Goal: Check status: Check status

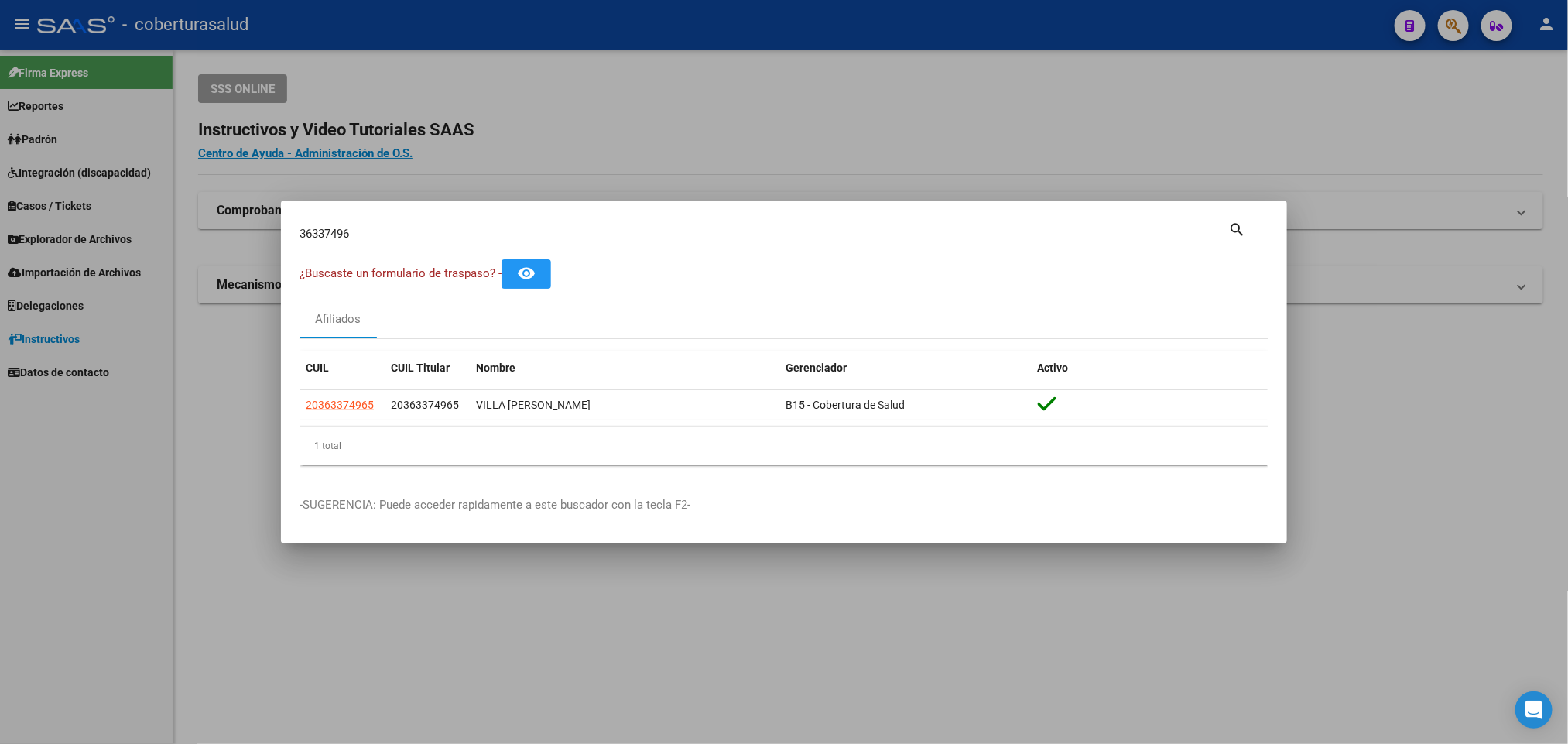
click at [548, 230] on input "36337496" at bounding box center [764, 234] width 929 height 14
paste input "587658"
type input "35876586"
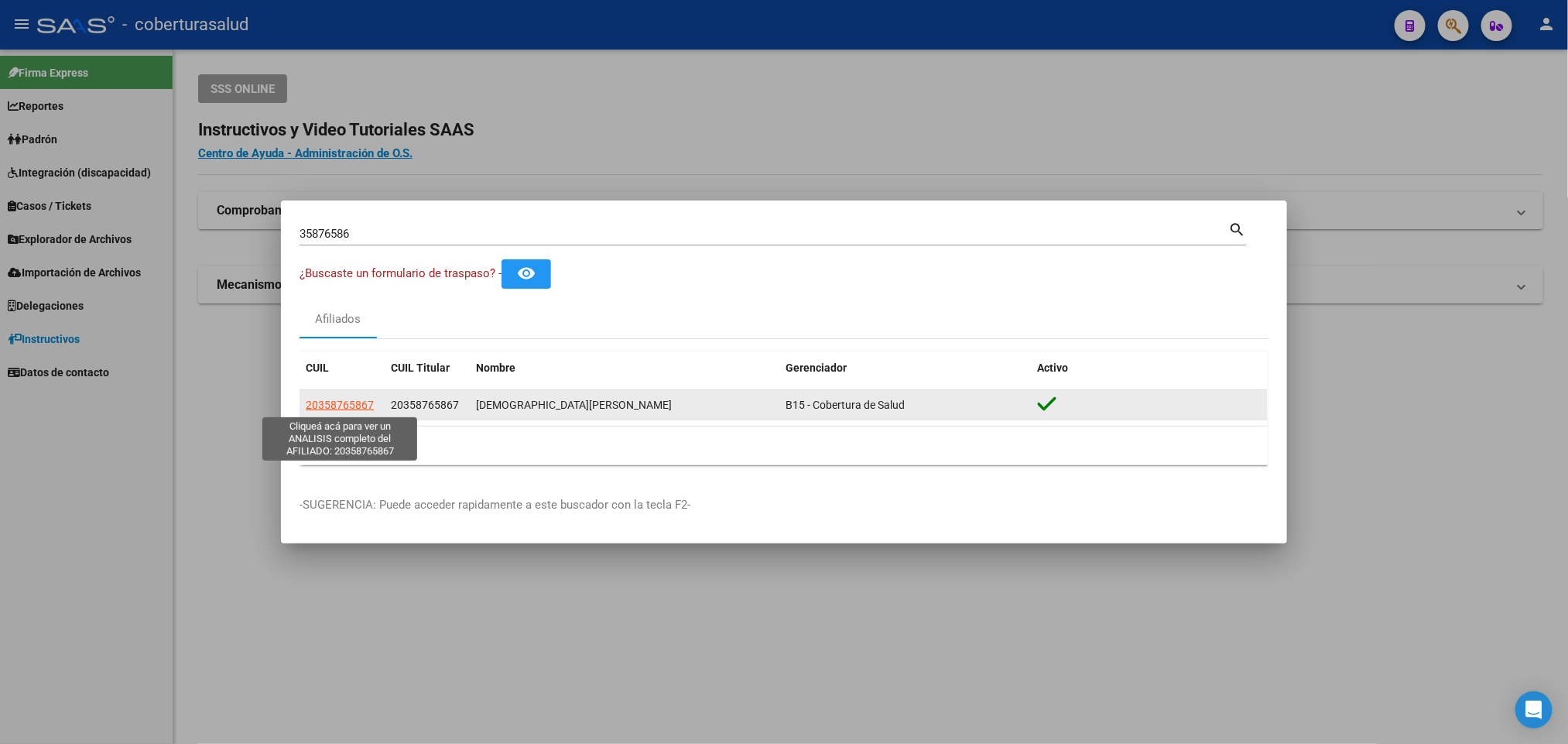
click at [358, 402] on span "20358765867" at bounding box center [339, 404] width 68 height 13
type textarea "20358765867"
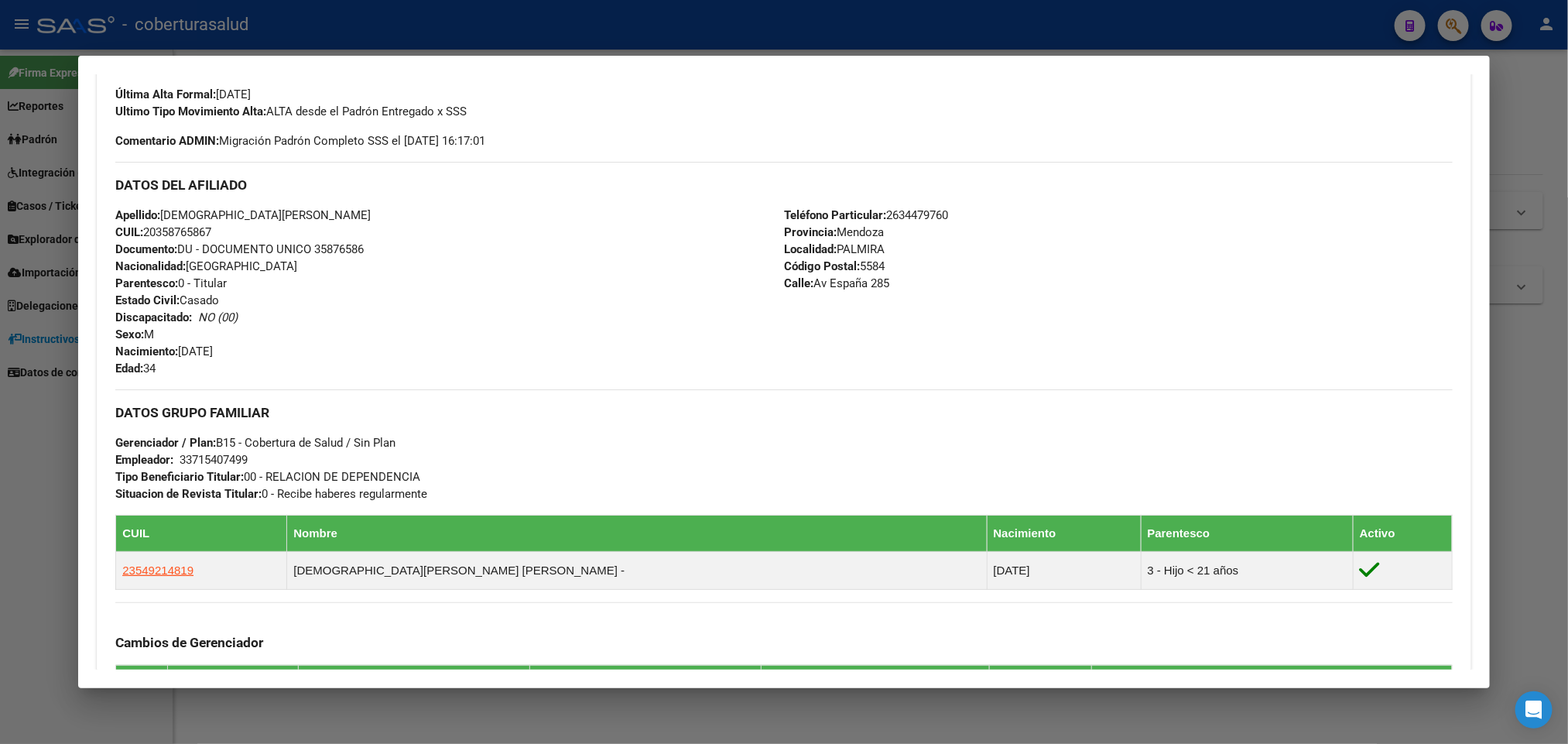
scroll to position [464, 0]
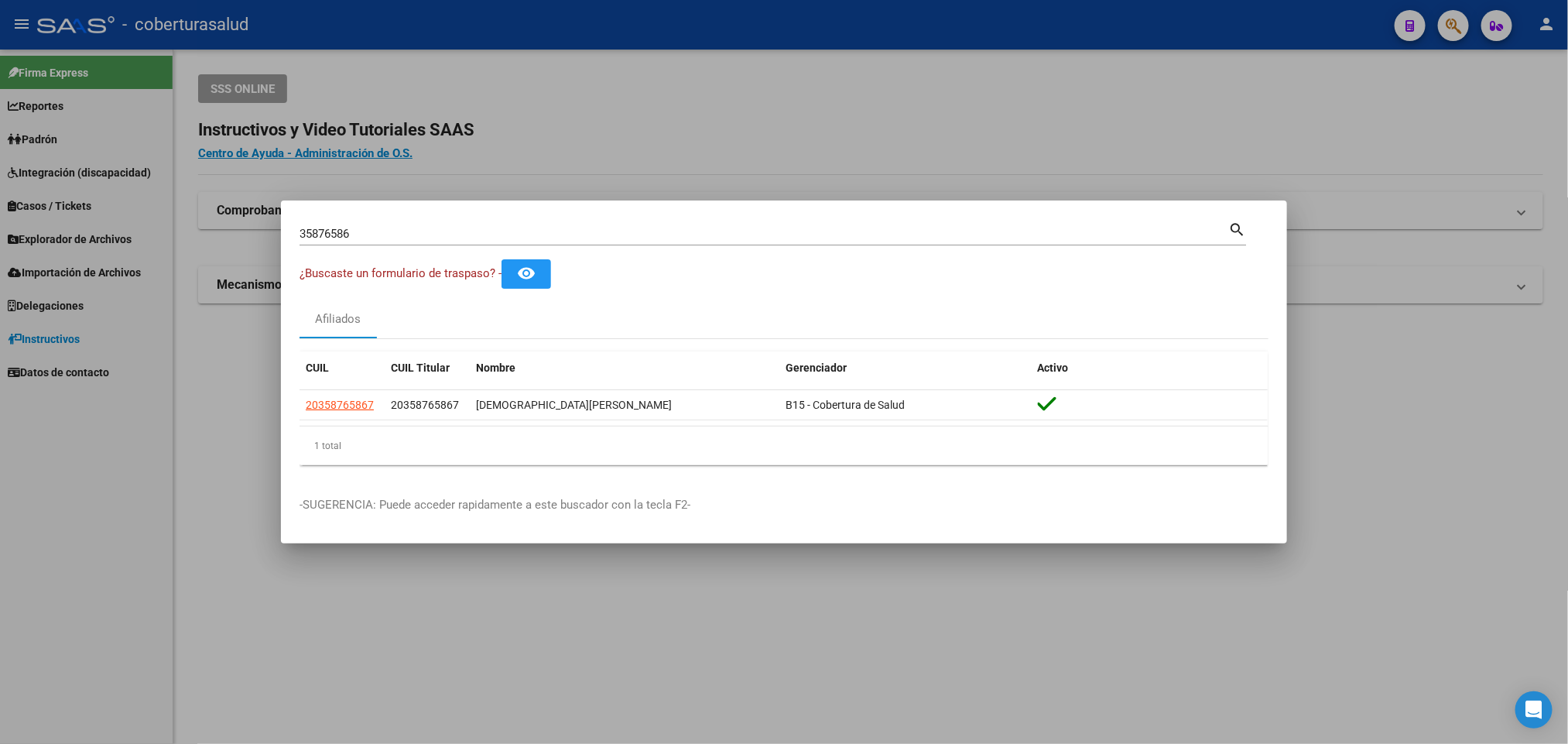
click at [663, 228] on input "35876586" at bounding box center [764, 234] width 929 height 14
paste input "6306234"
type input "36306234"
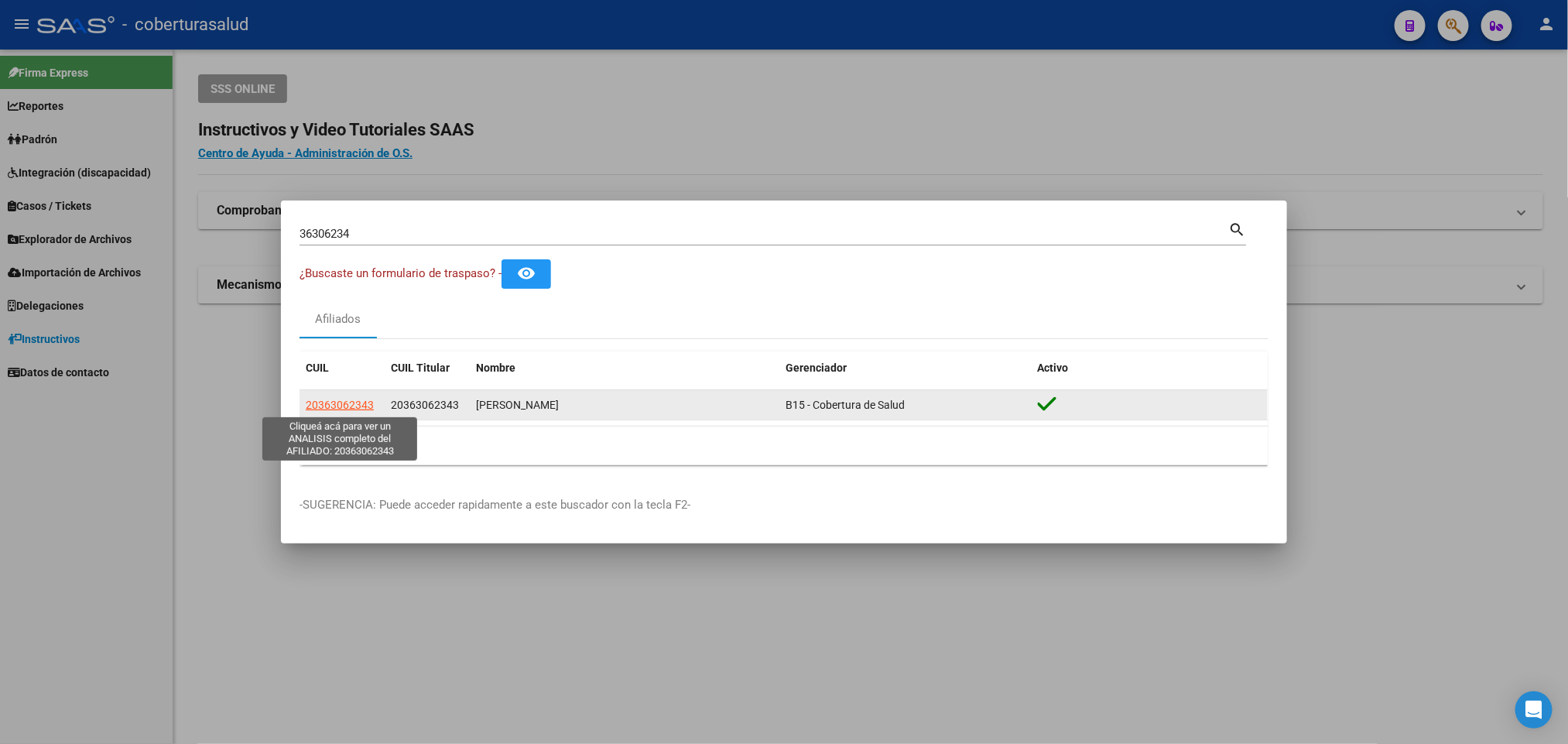
click at [335, 405] on span "20363062343" at bounding box center [339, 404] width 68 height 13
type textarea "20363062343"
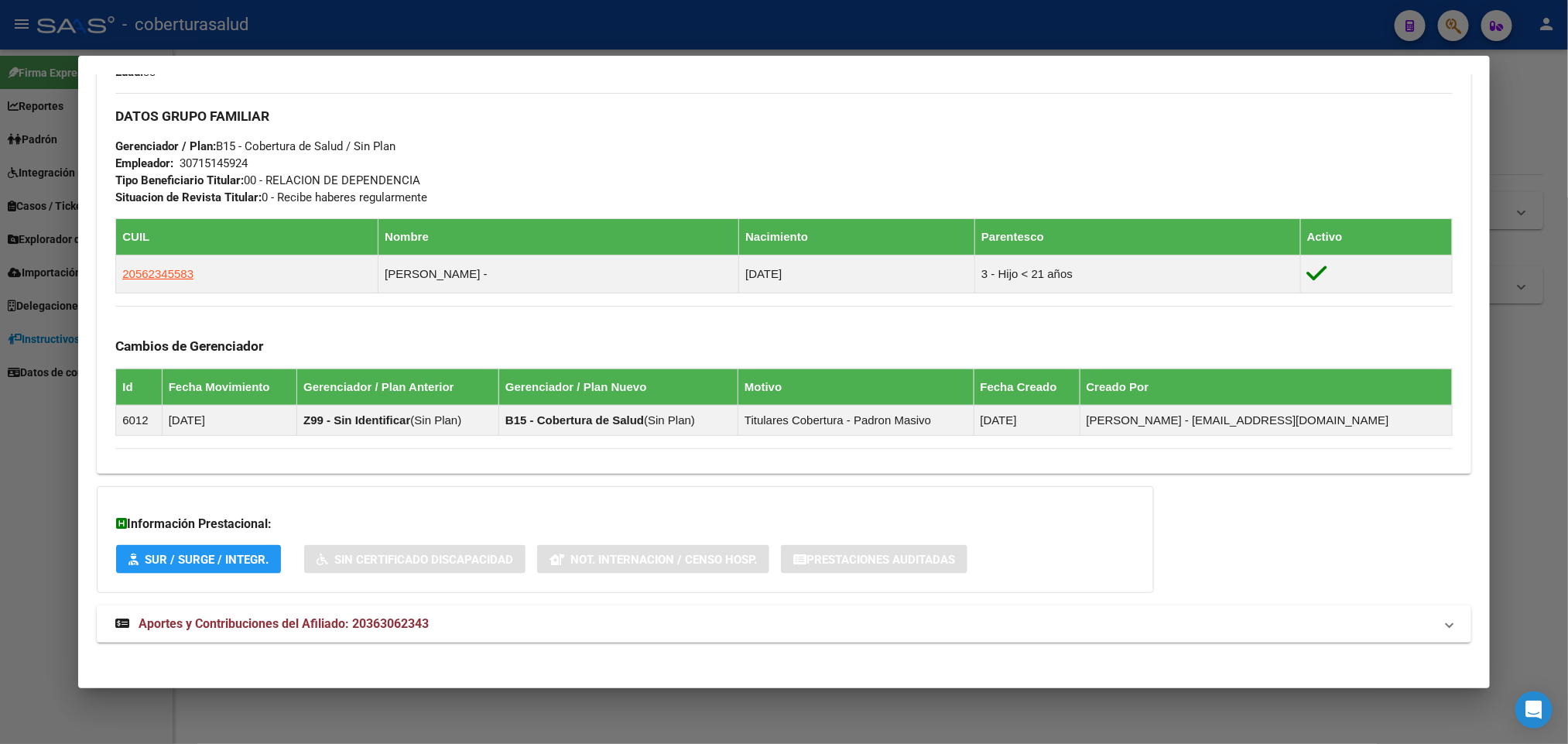
scroll to position [734, 0]
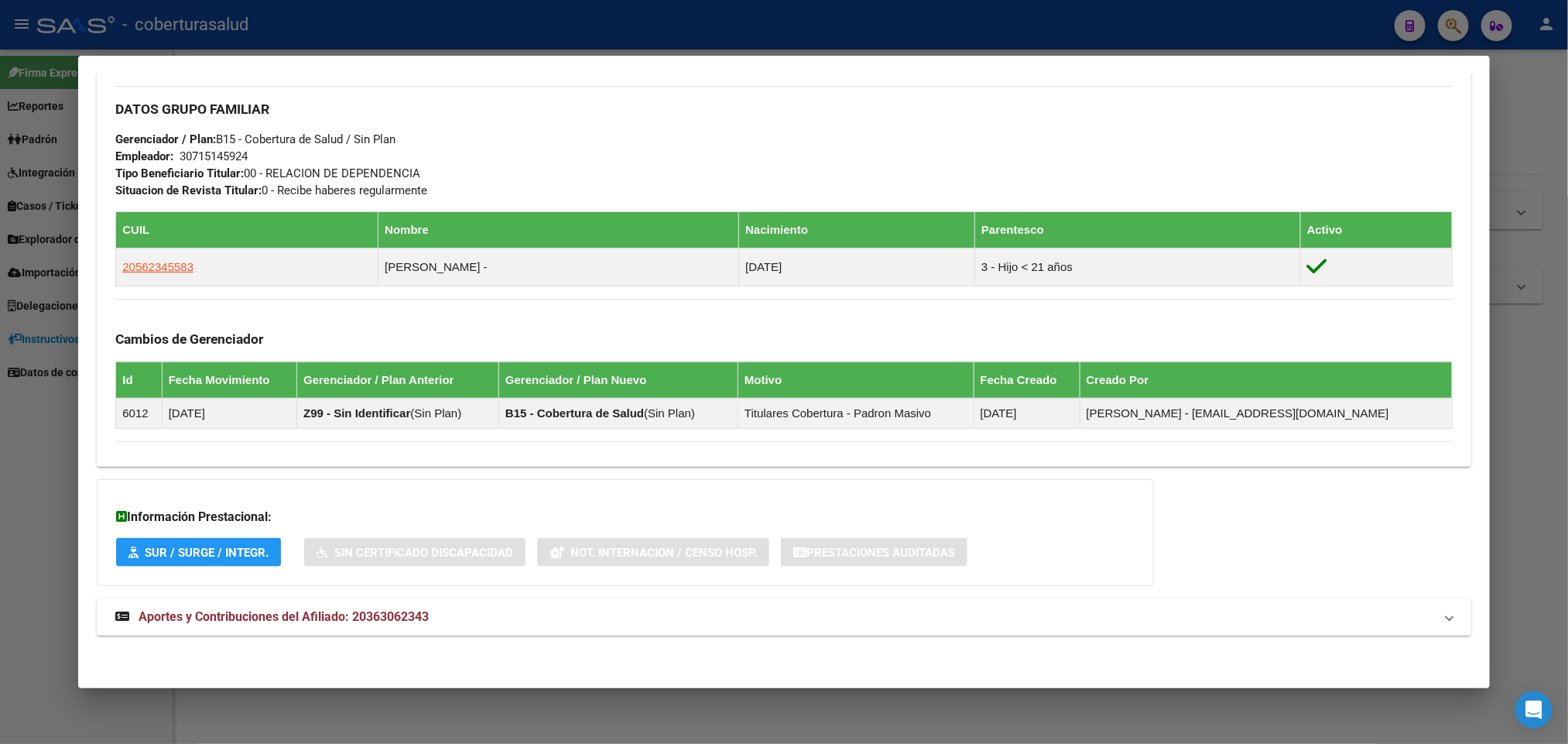
click at [193, 616] on span "Aportes y Contribuciones del Afiliado: 20363062343" at bounding box center [284, 616] width 290 height 15
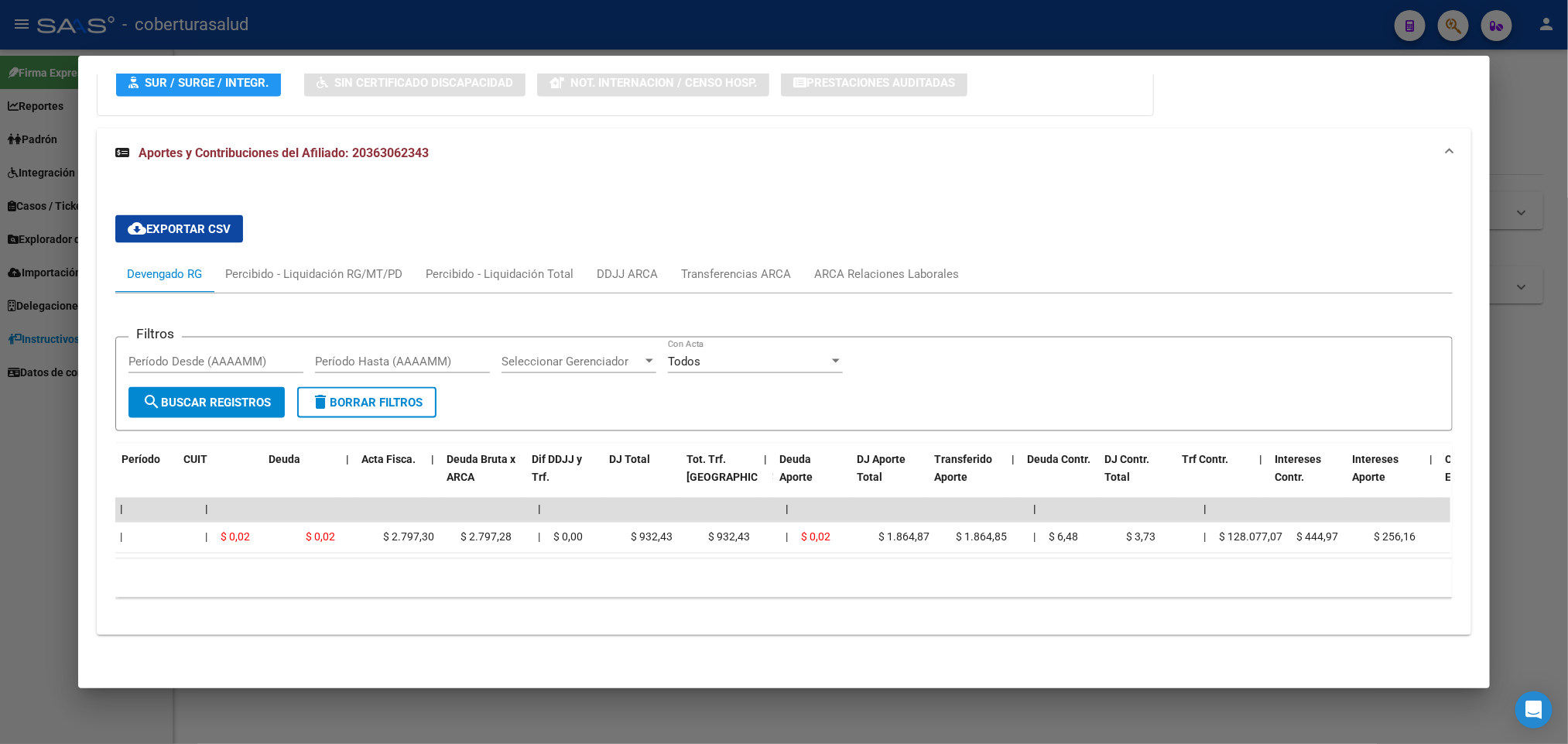
scroll to position [0, 0]
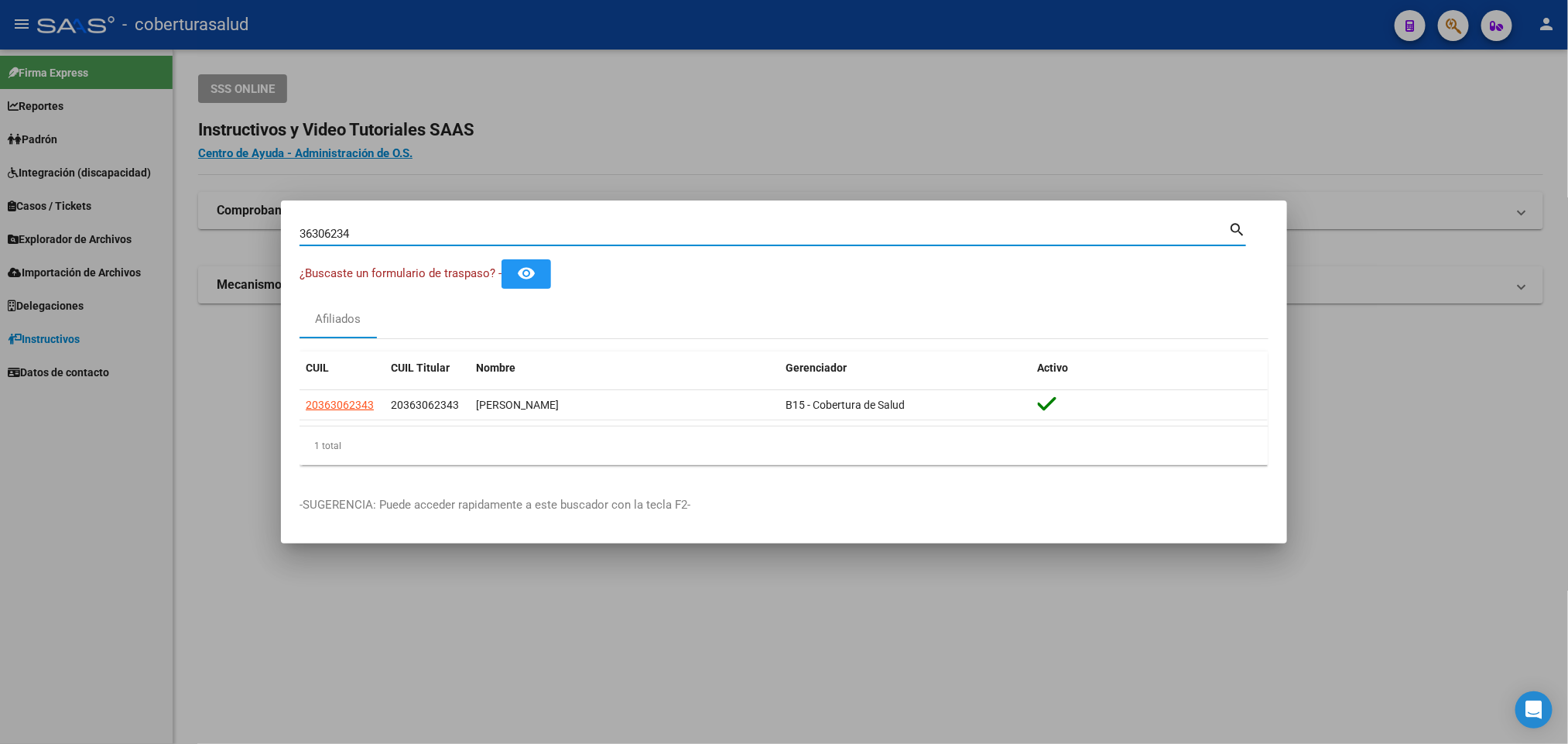
click at [678, 232] on input "36306234" at bounding box center [764, 234] width 929 height 14
paste input "54401"
type input "36544014"
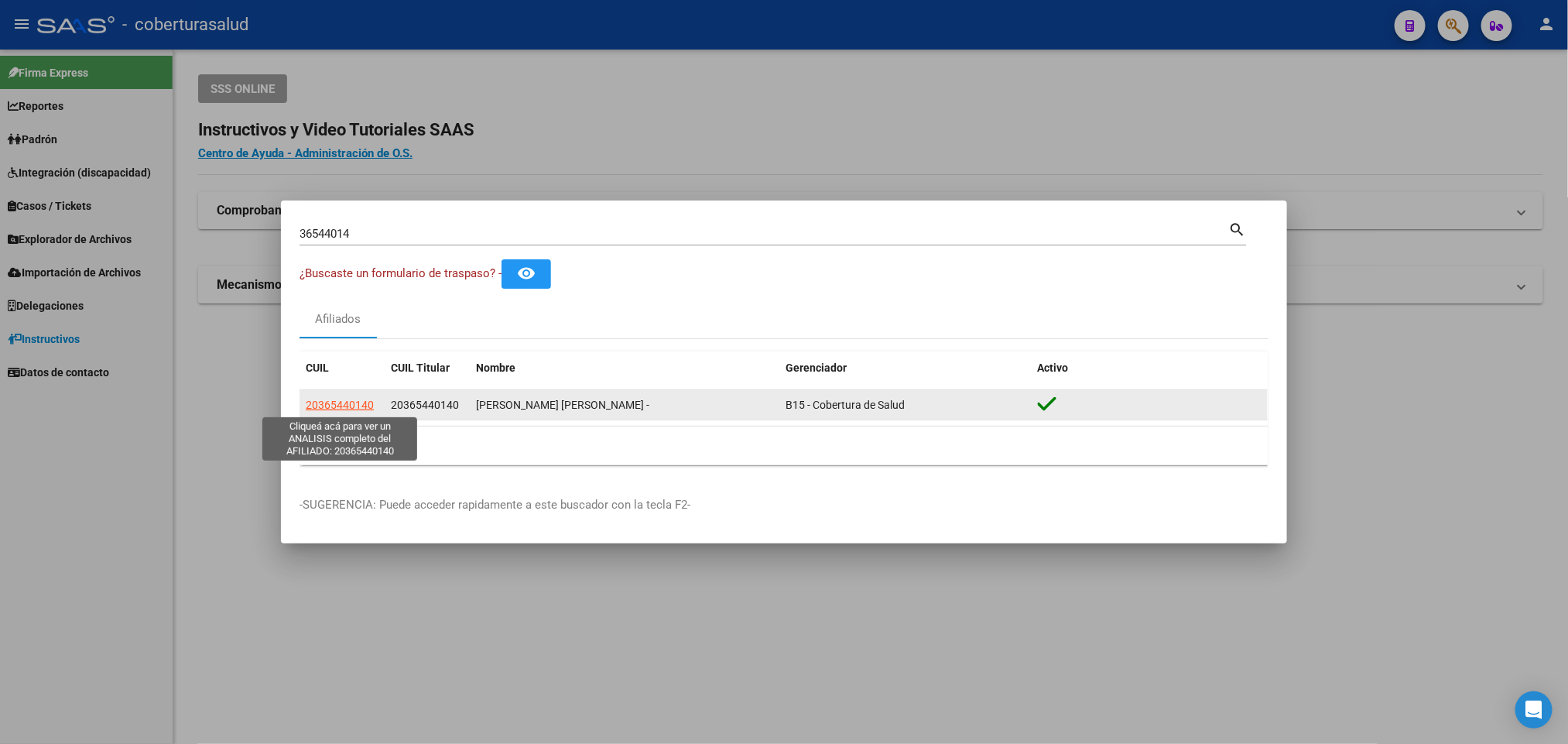
click at [346, 402] on span "20365440140" at bounding box center [339, 404] width 68 height 13
type textarea "20365440140"
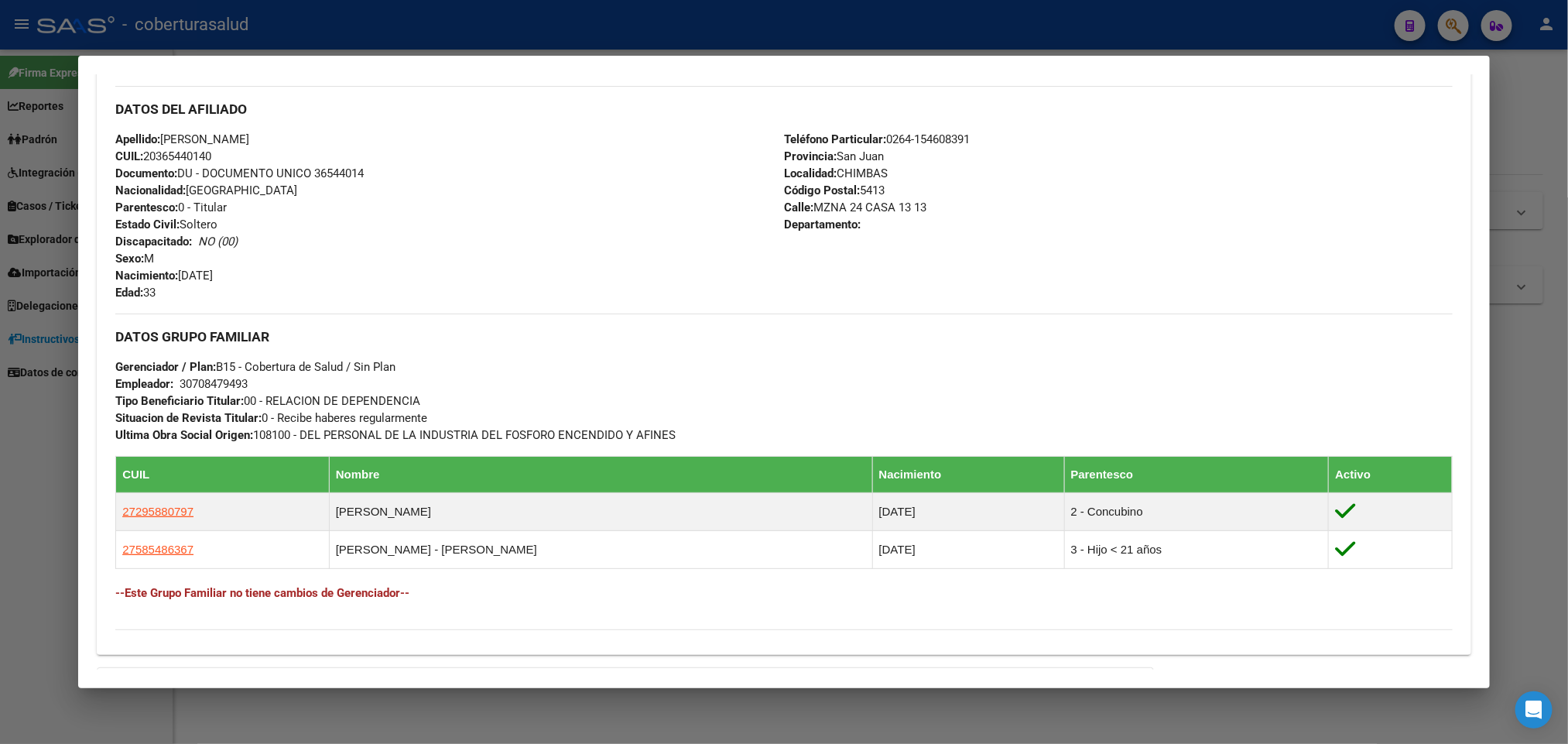
scroll to position [695, 0]
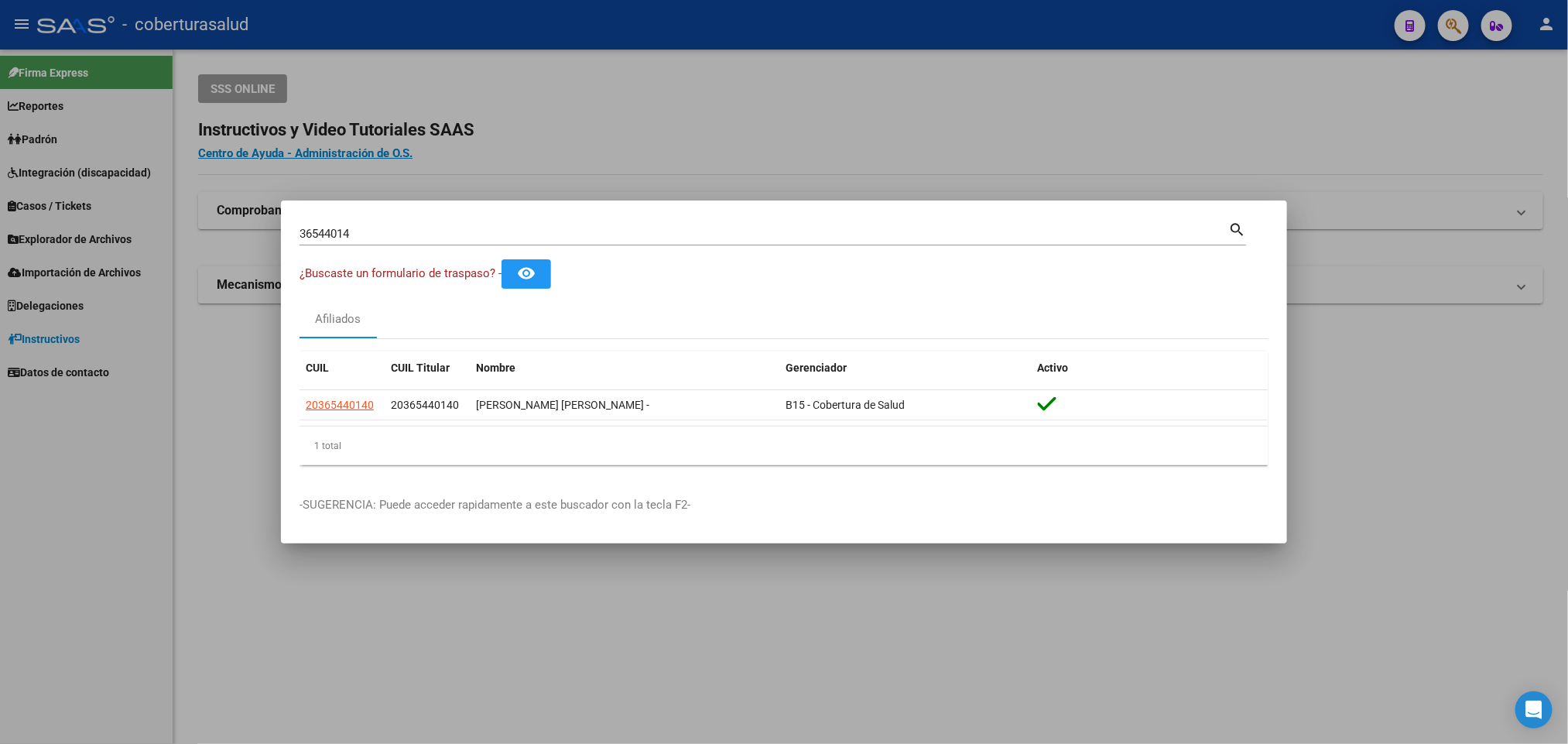
click at [363, 230] on input "36544014" at bounding box center [764, 234] width 929 height 14
paste input "58608851"
type input "58608851"
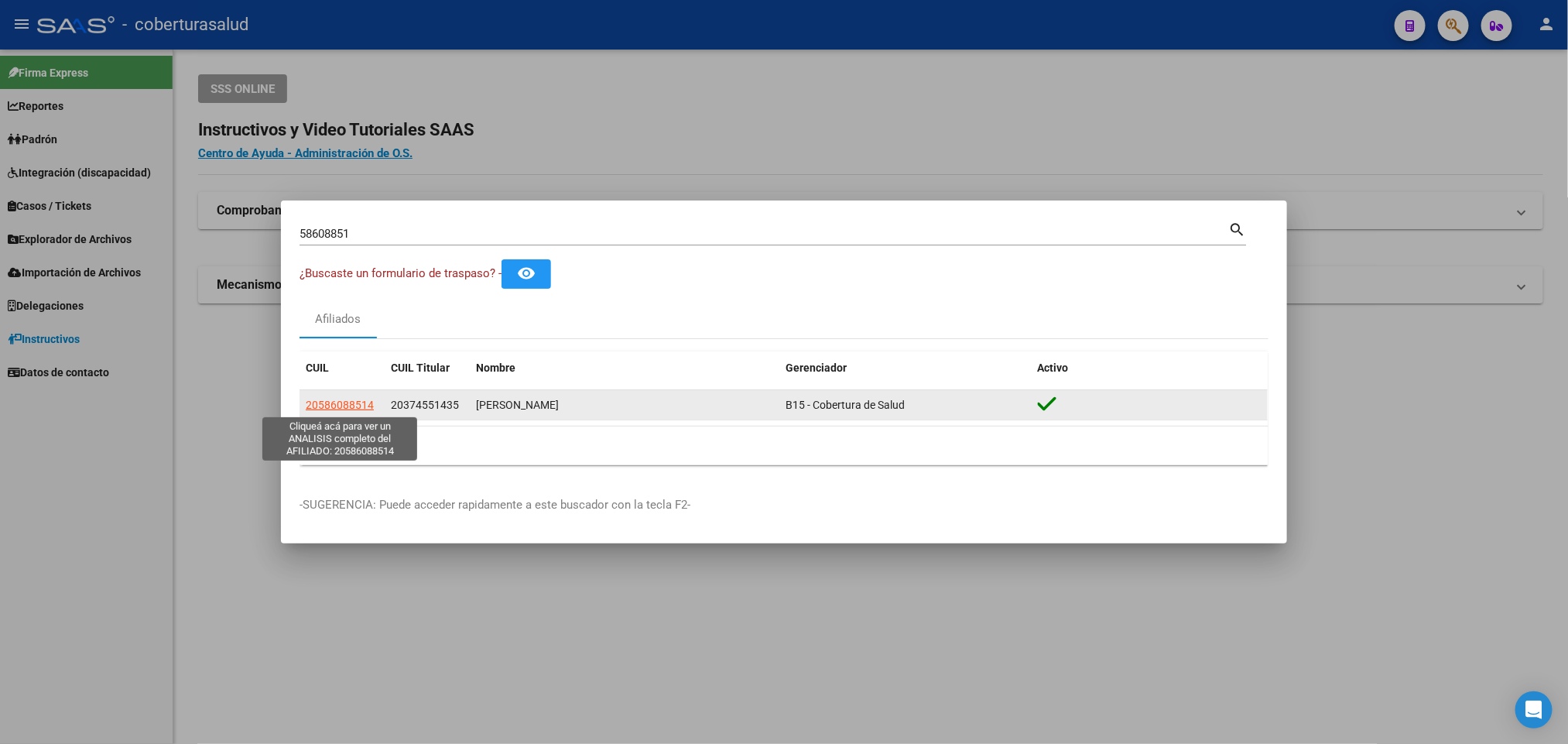
click at [349, 404] on span "20586088514" at bounding box center [339, 404] width 68 height 13
type textarea "20586088514"
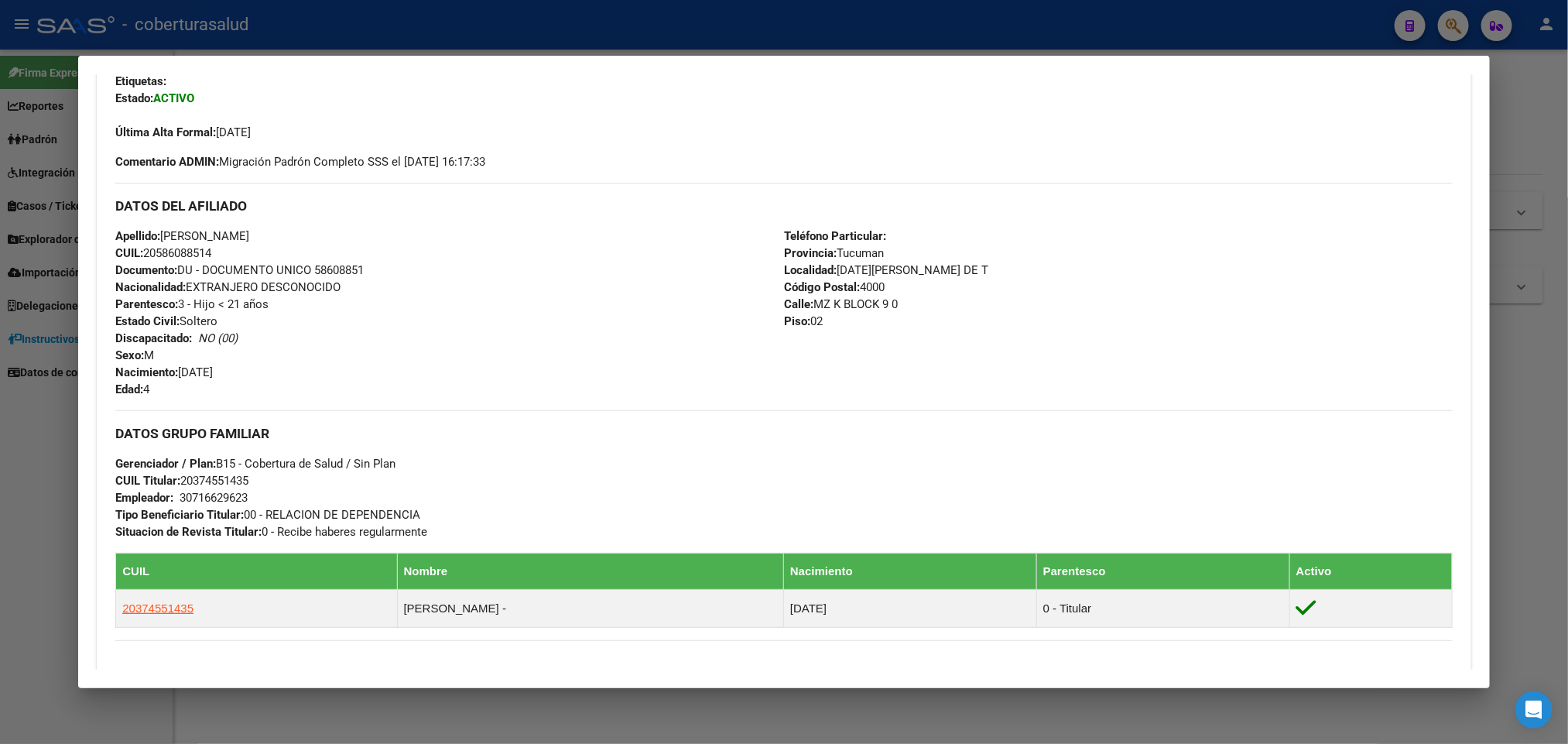
scroll to position [348, 0]
